Goal: Transaction & Acquisition: Purchase product/service

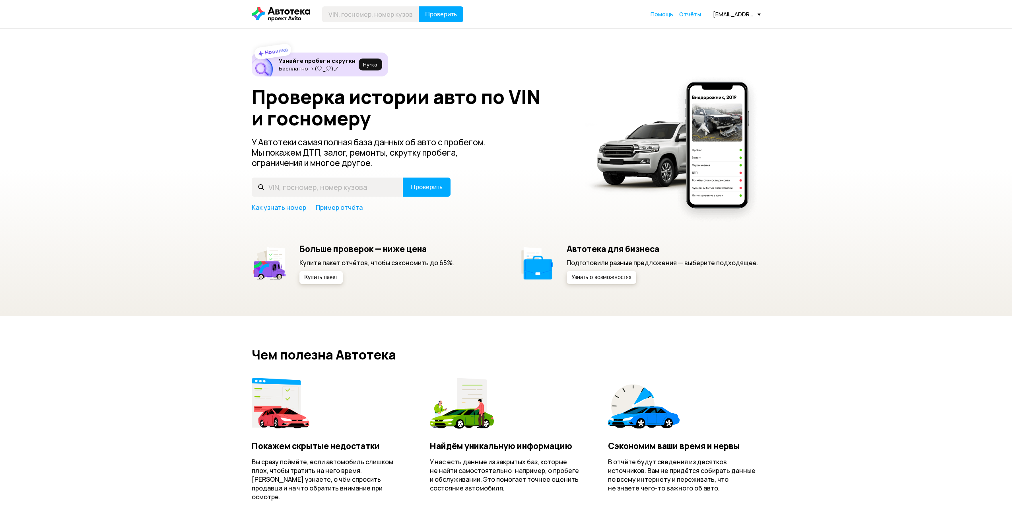
click at [324, 286] on div "Новинка Узнайте пробег и скрутки Бесплатно ヽ(♡‿♡)ノ Ну‑ка Проверка истории авто …" at bounding box center [506, 172] width 1012 height 287
click at [327, 279] on span "Купить пакет" at bounding box center [321, 277] width 34 height 6
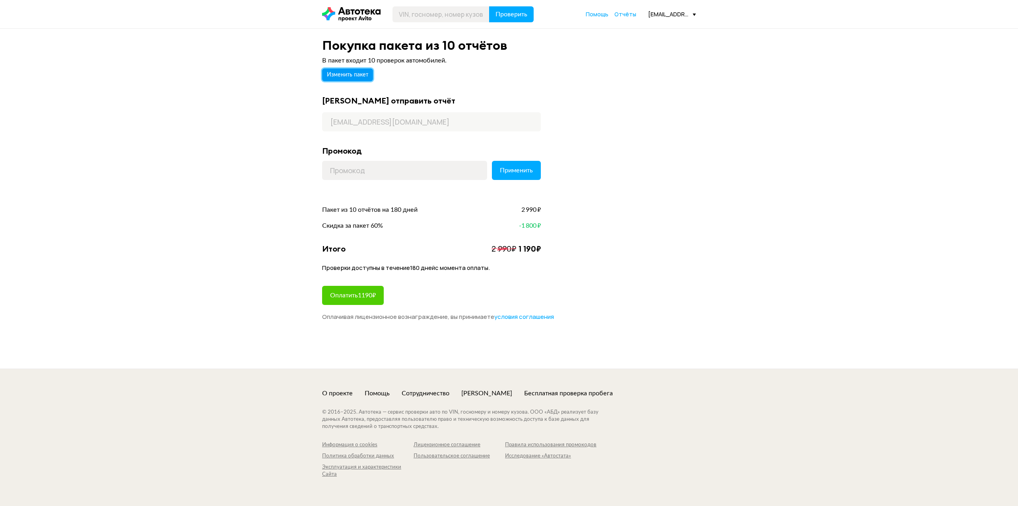
click at [352, 76] on span "Изменить пакет" at bounding box center [347, 75] width 41 height 6
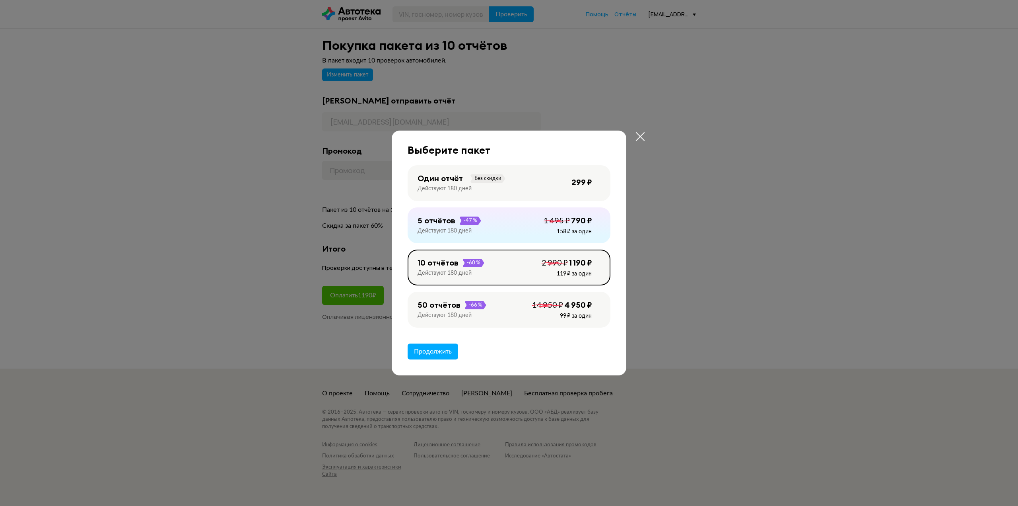
click at [536, 315] on div "4 950 ₽ 14 950 ₽ 99 ₽ за один" at bounding box center [562, 310] width 60 height 20
click at [443, 350] on span "Продолжить" at bounding box center [433, 351] width 38 height 6
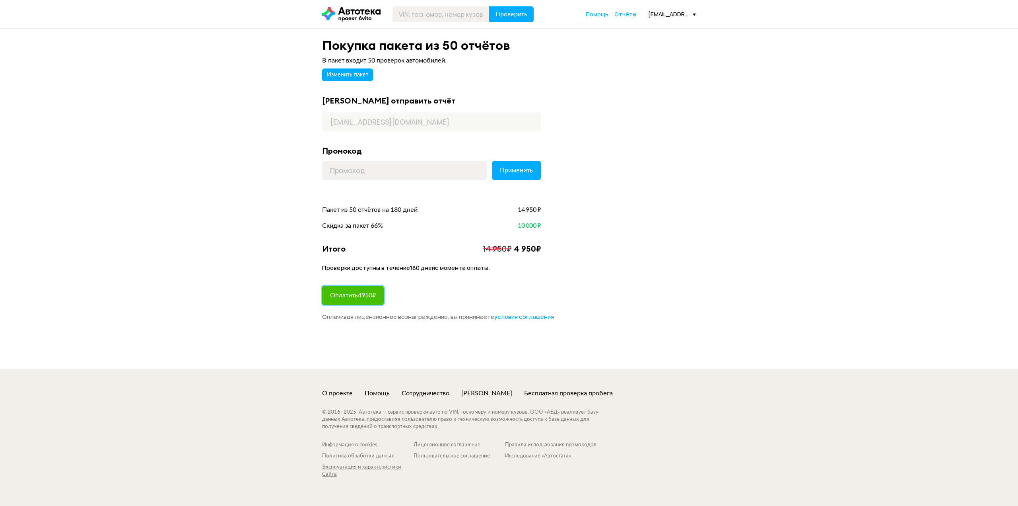
click at [382, 297] on button "Оплатить 4950 ₽" at bounding box center [353, 295] width 62 height 19
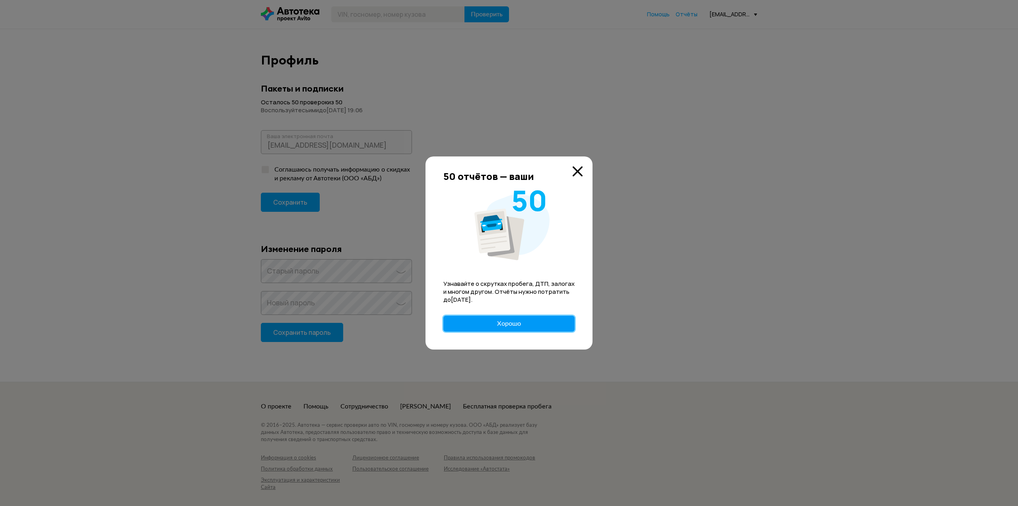
click at [534, 321] on button "Хорошо" at bounding box center [509, 323] width 131 height 16
